Goal: Transaction & Acquisition: Subscribe to service/newsletter

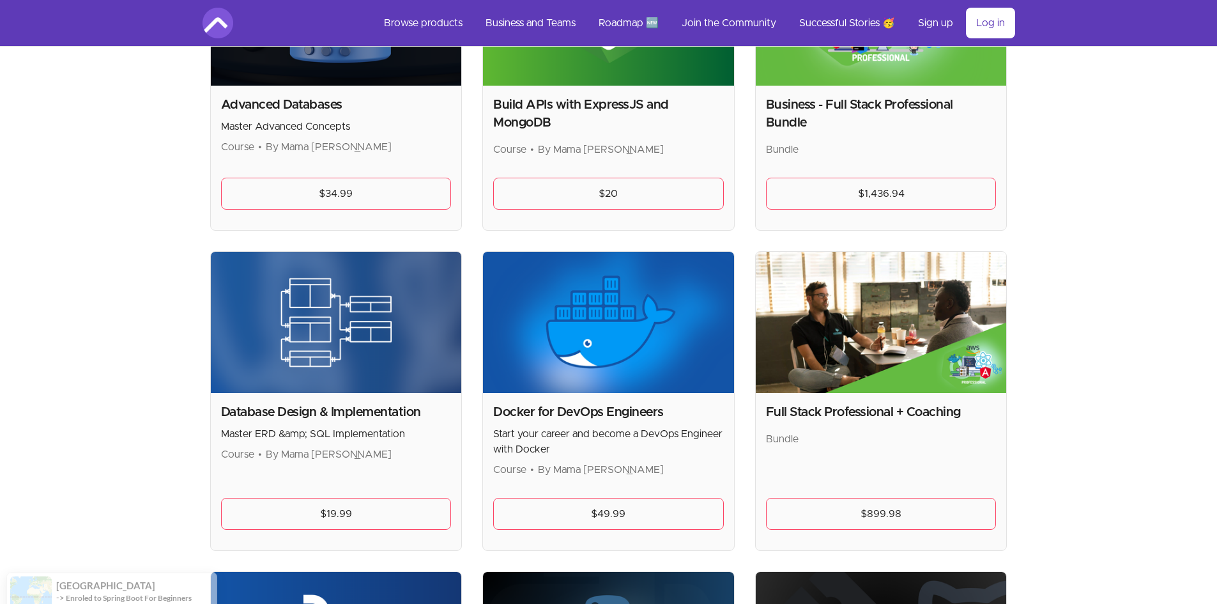
scroll to position [383, 0]
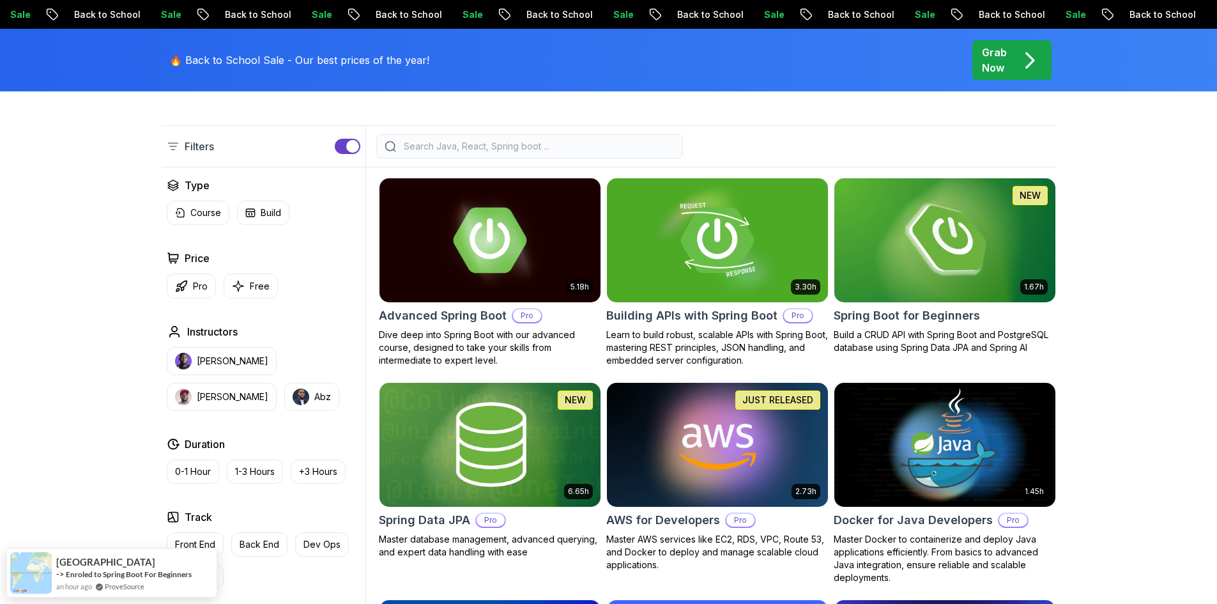
scroll to position [319, 0]
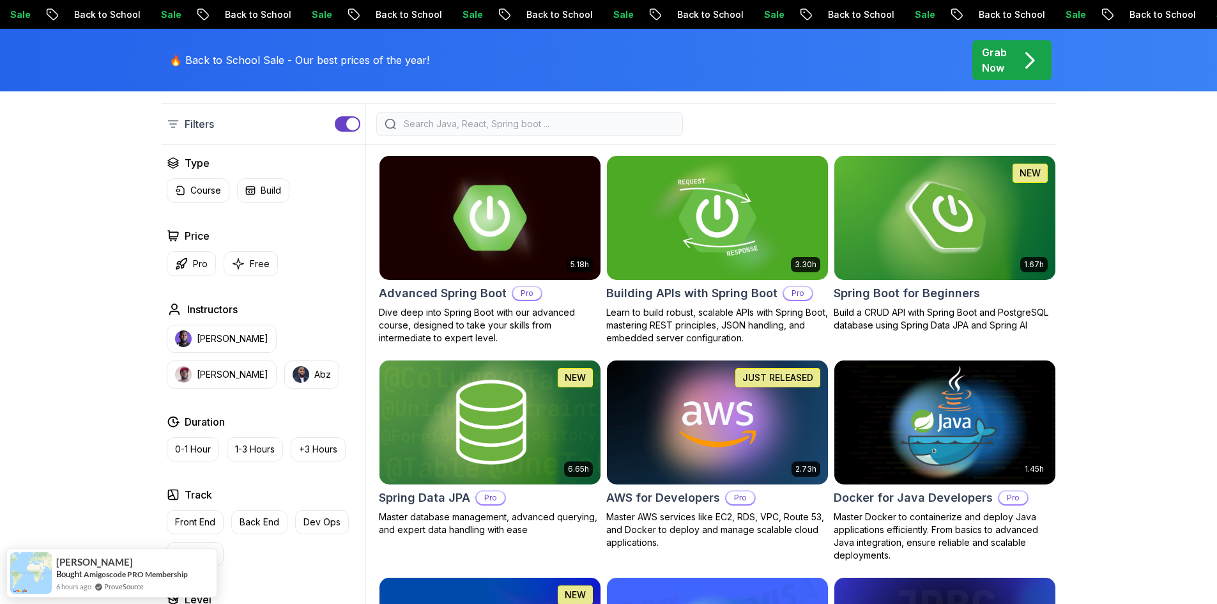
click at [791, 293] on p "Pro" at bounding box center [798, 293] width 28 height 13
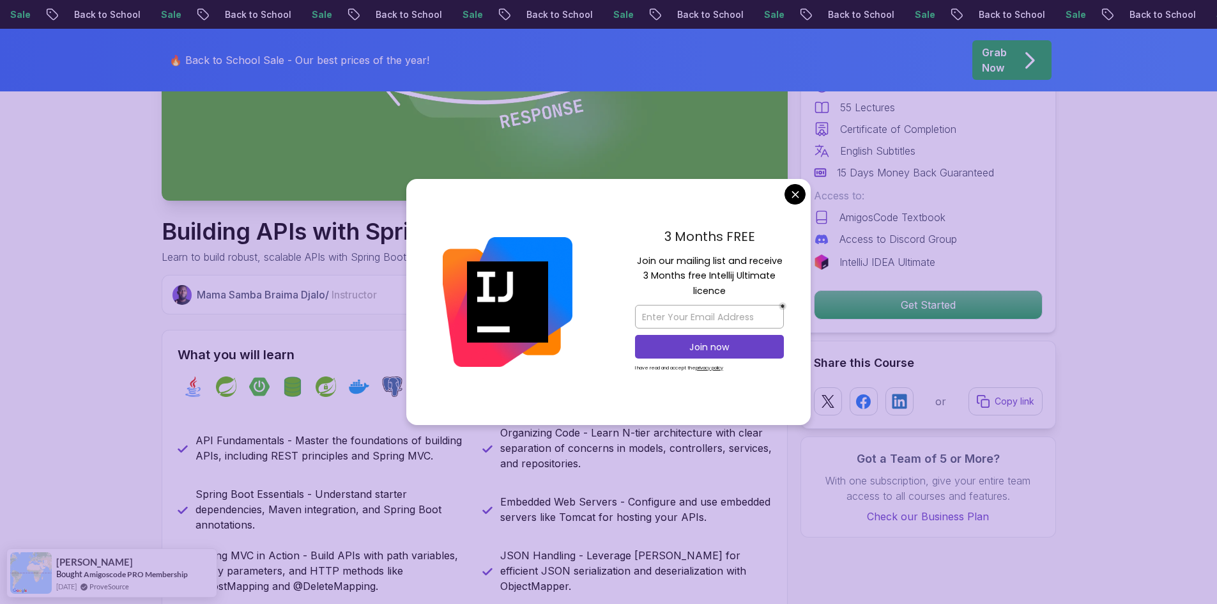
scroll to position [511, 0]
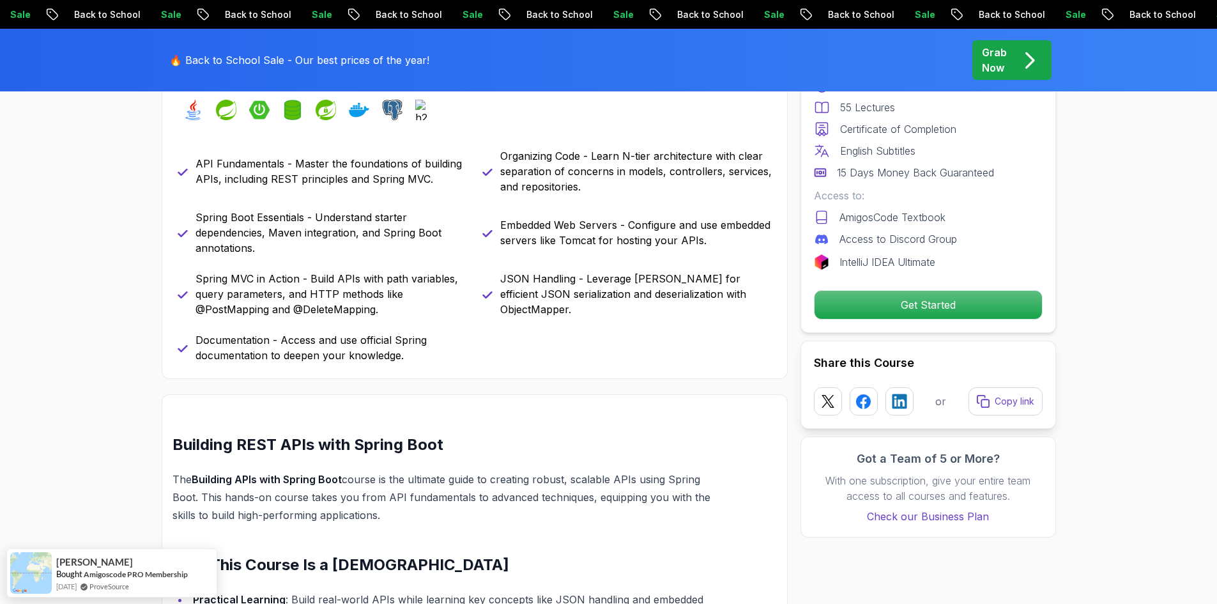
scroll to position [575, 0]
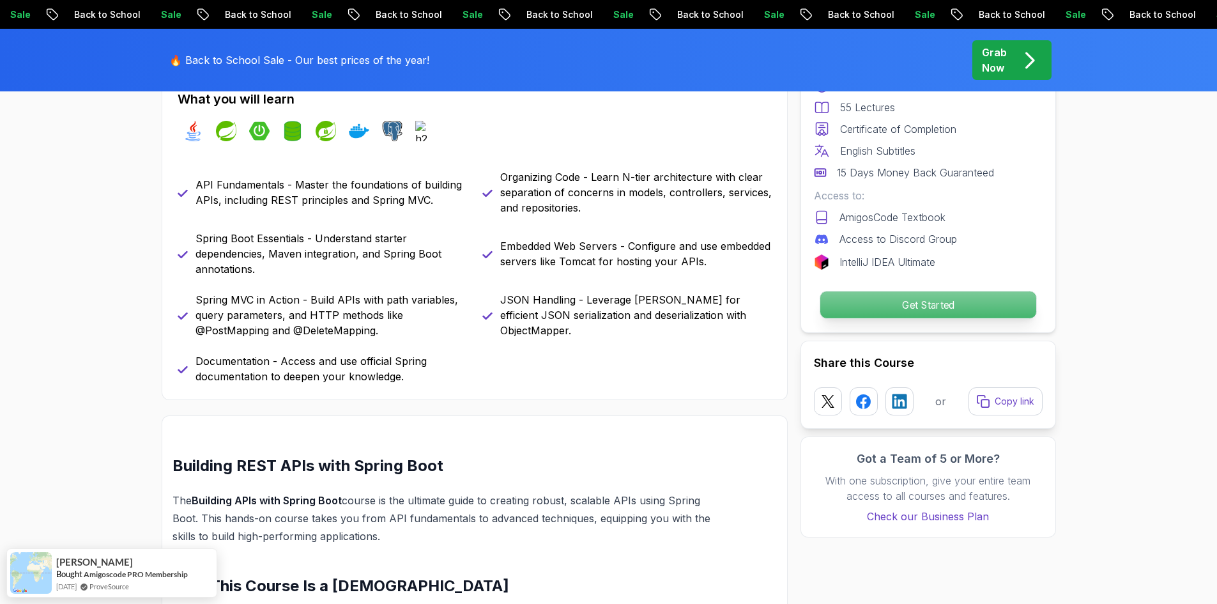
click at [895, 305] on p "Get Started" at bounding box center [928, 304] width 216 height 27
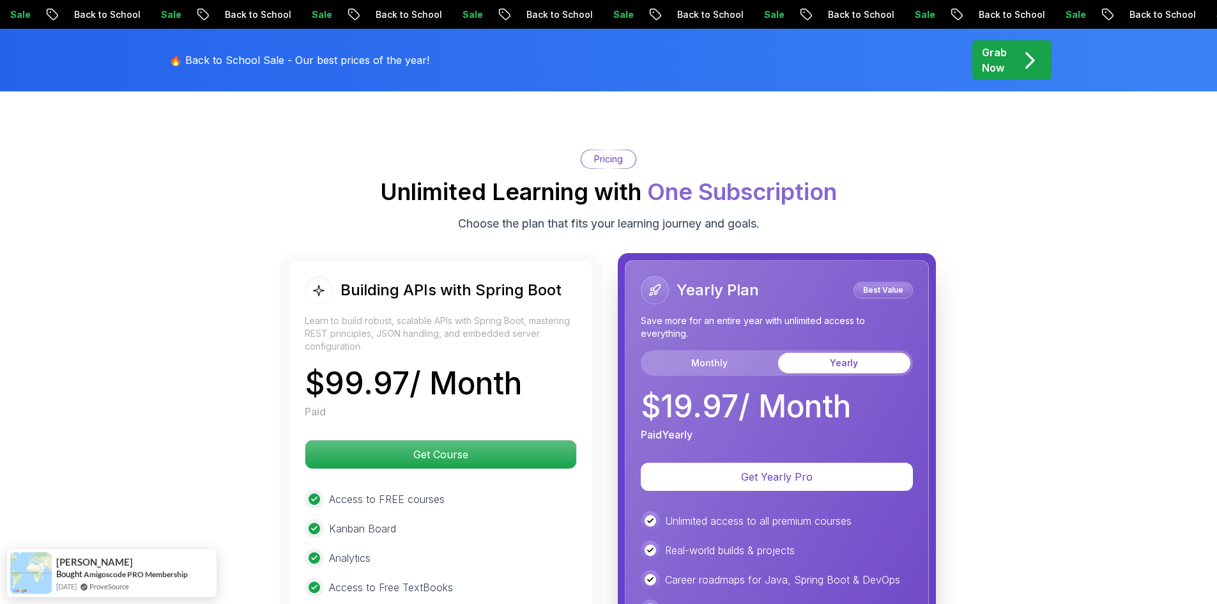
scroll to position [2895, 0]
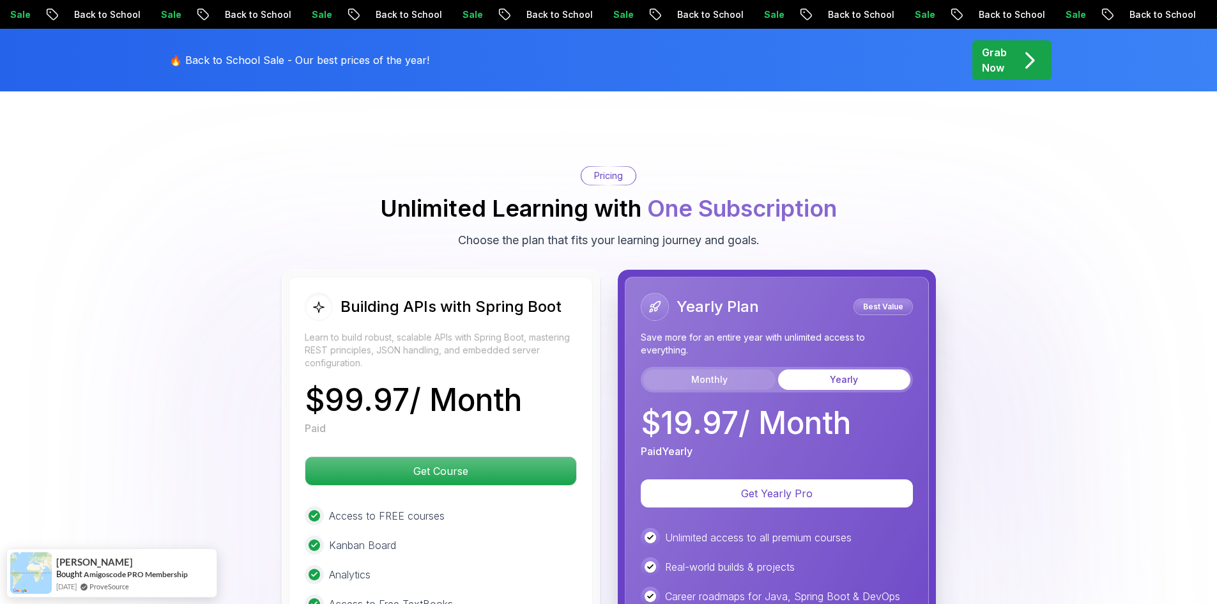
click at [725, 369] on button "Monthly" at bounding box center [709, 379] width 132 height 20
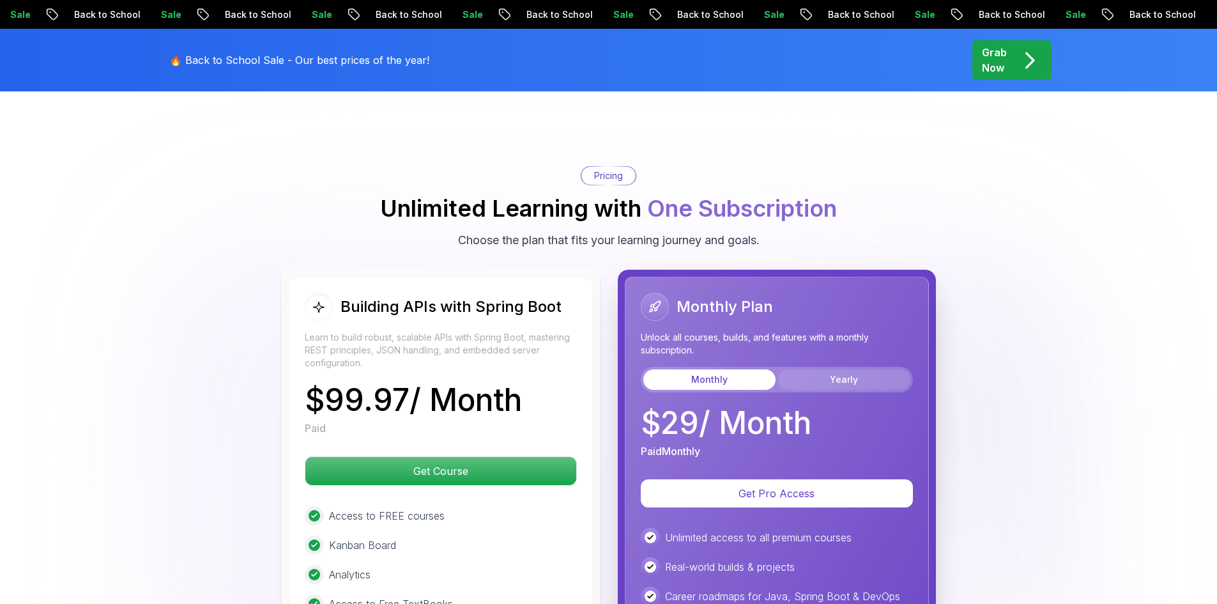
click at [817, 369] on button "Yearly" at bounding box center [844, 379] width 132 height 20
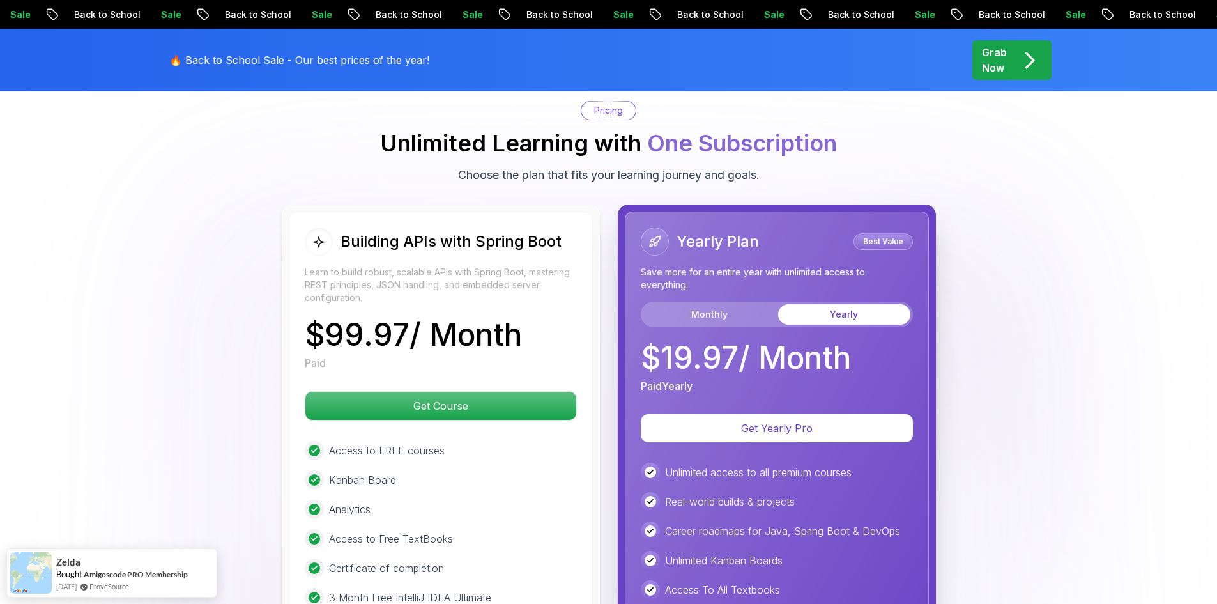
scroll to position [2959, 0]
